Goal: Task Accomplishment & Management: Manage account settings

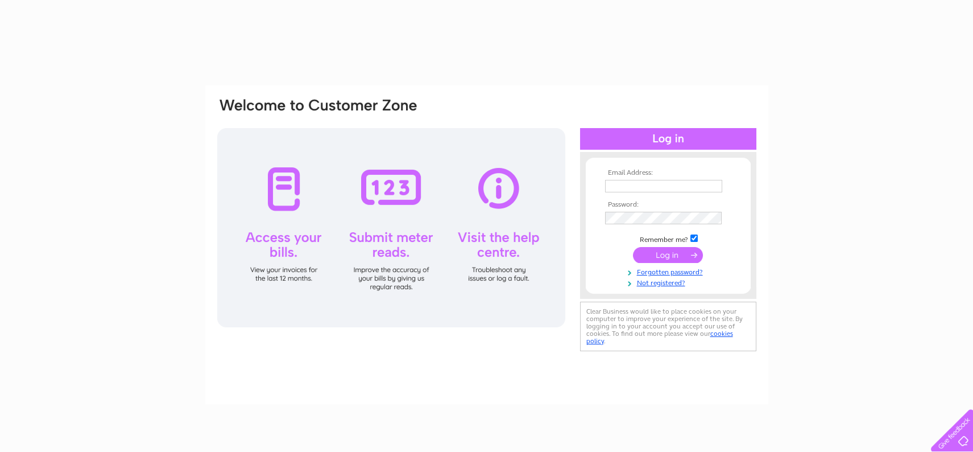
type input "salesmitchells@btconnect.com"
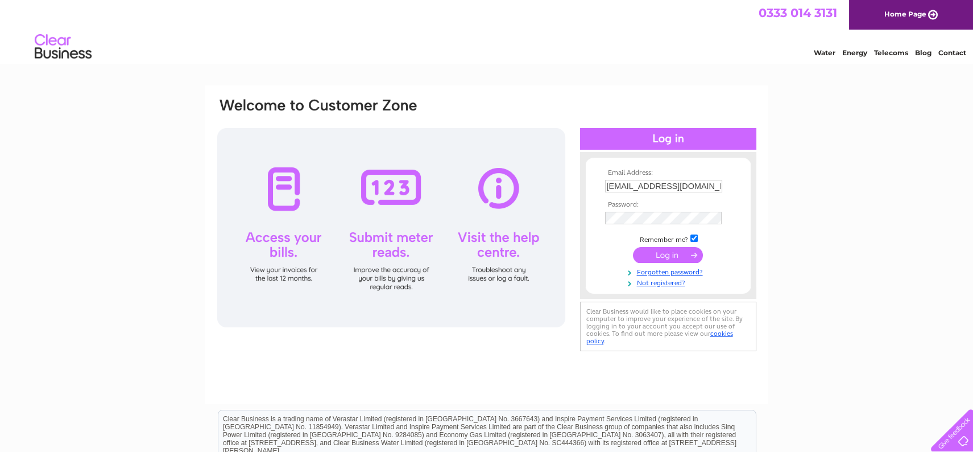
click at [664, 254] on input "submit" at bounding box center [668, 255] width 70 height 16
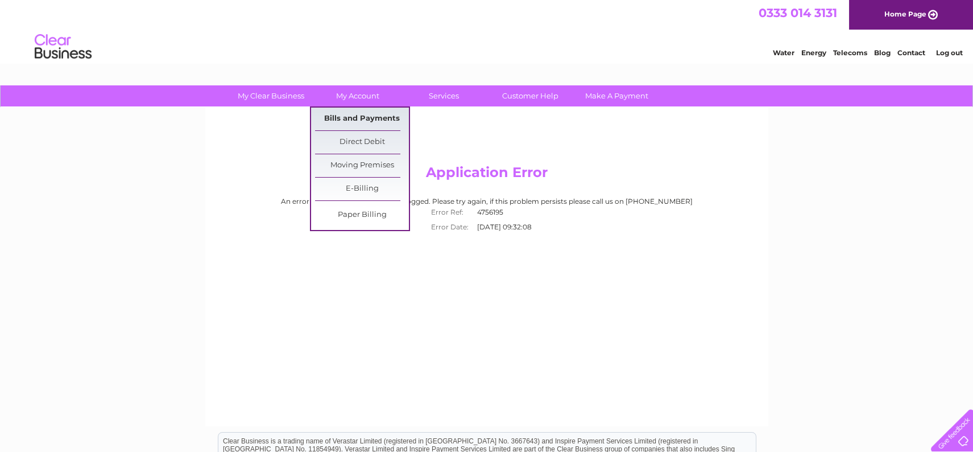
click at [354, 118] on link "Bills and Payments" at bounding box center [362, 118] width 94 height 23
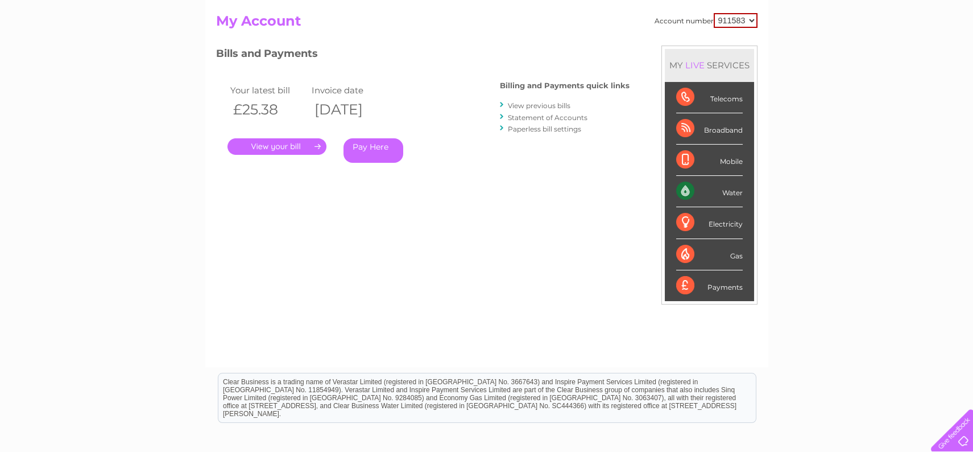
scroll to position [184, 0]
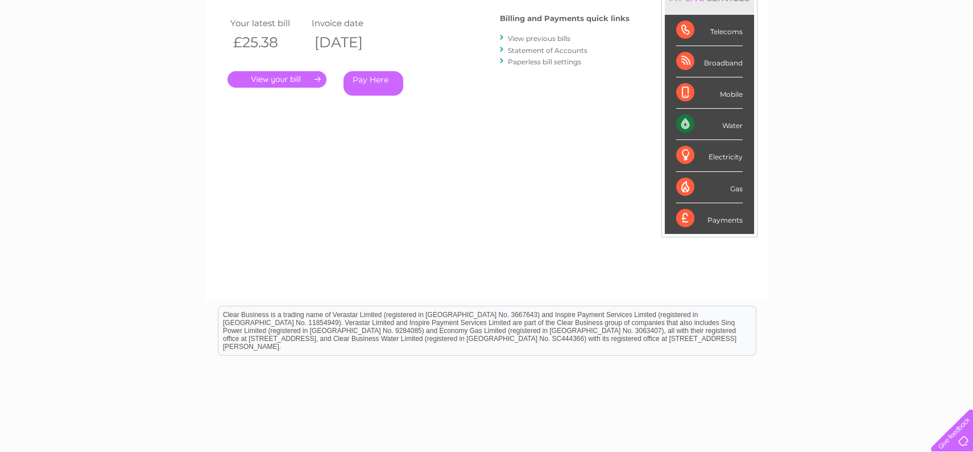
click at [281, 75] on link "." at bounding box center [276, 79] width 99 height 16
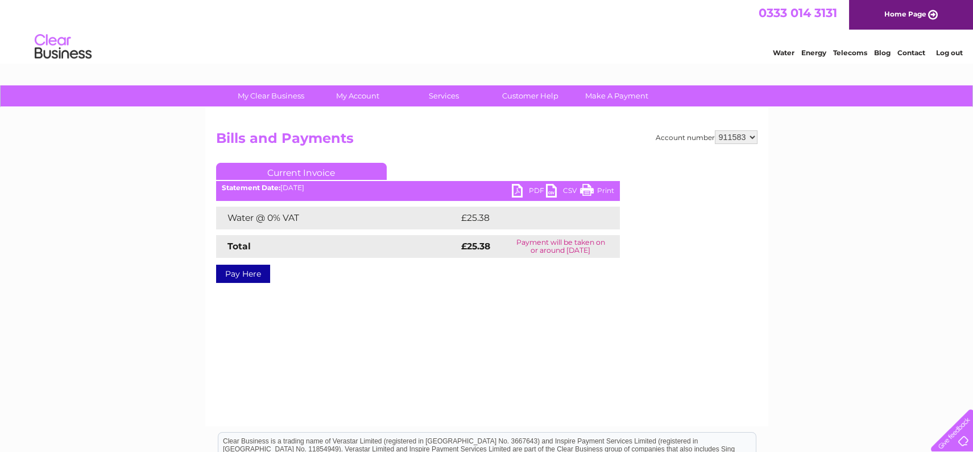
click at [520, 187] on link "PDF" at bounding box center [529, 192] width 34 height 16
drag, startPoint x: 151, startPoint y: 231, endPoint x: 365, endPoint y: 102, distance: 249.8
click at [162, 222] on div "My Clear Business Login Details My Details My Preferences Link Account My Accou…" at bounding box center [486, 352] width 973 height 535
